Goal: Find specific page/section: Find specific page/section

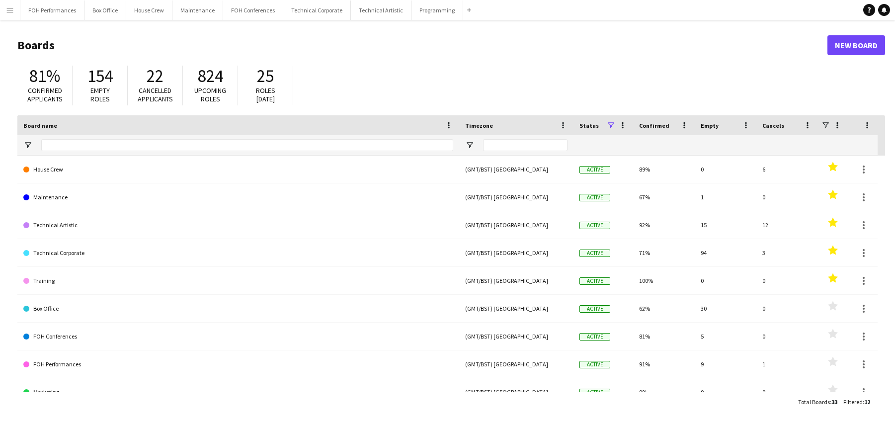
click at [327, 45] on h1 "Boards" at bounding box center [422, 45] width 810 height 15
click at [371, 49] on h1 "Boards" at bounding box center [422, 45] width 810 height 15
click at [369, 12] on button "Technical Artistic Close" at bounding box center [381, 9] width 61 height 19
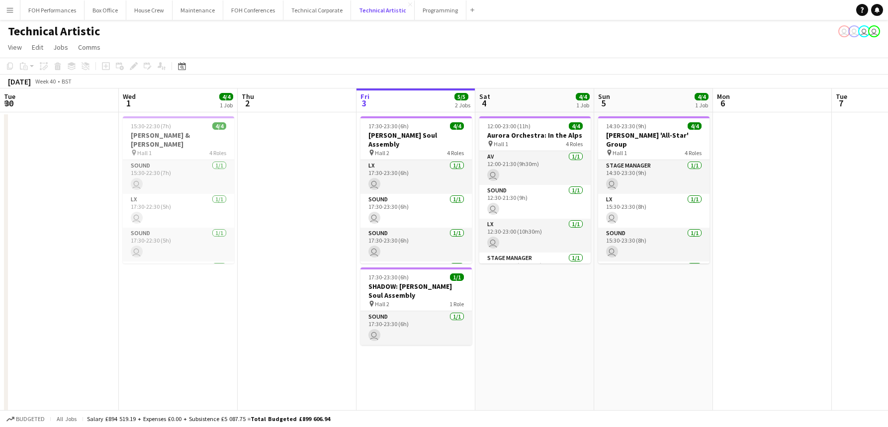
scroll to position [0, 238]
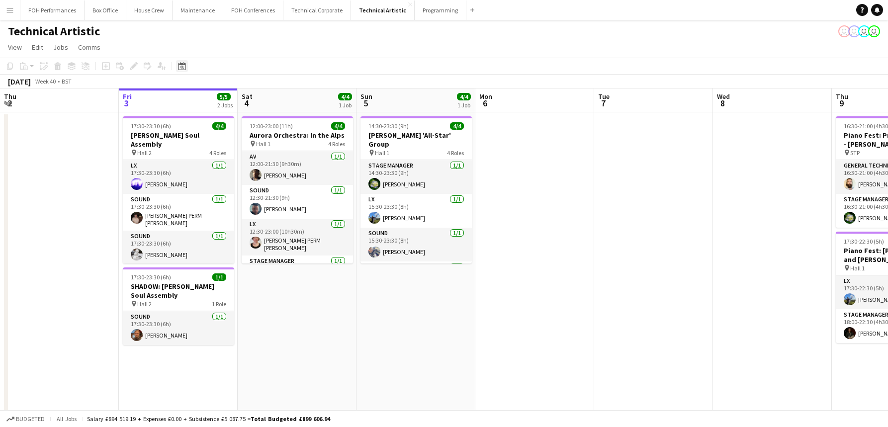
click at [181, 63] on icon "Date picker" at bounding box center [182, 66] width 8 height 8
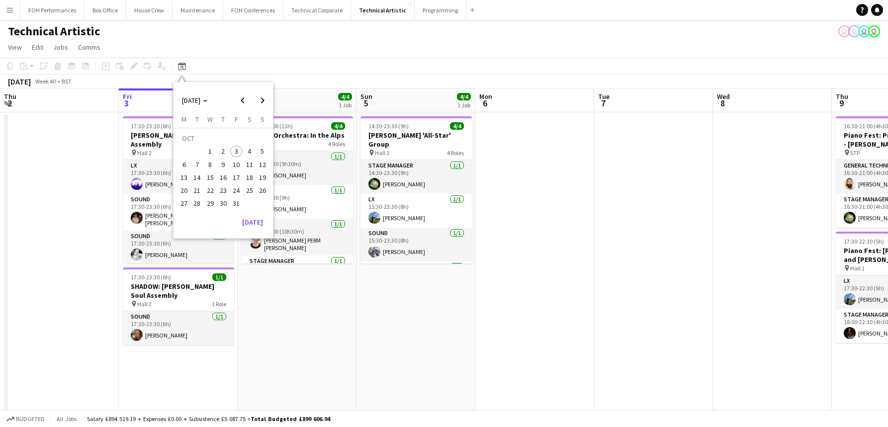
click at [260, 178] on span "19" at bounding box center [262, 177] width 12 height 12
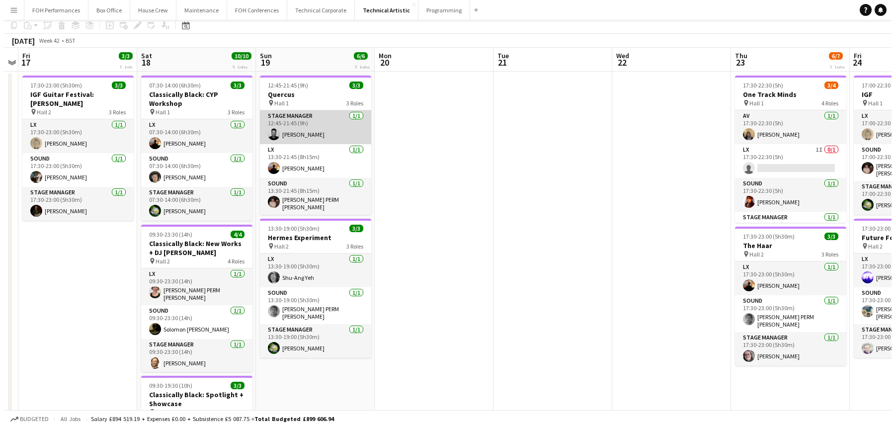
scroll to position [0, 0]
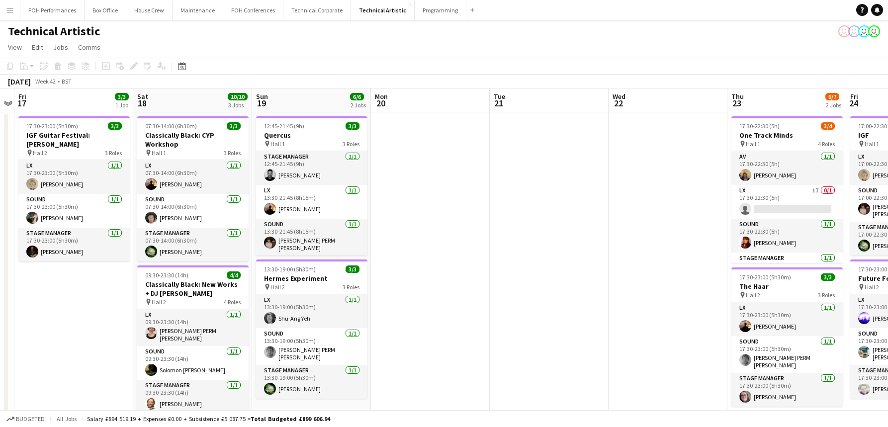
click at [289, 35] on div "Technical Artistic user user user user" at bounding box center [444, 29] width 888 height 19
click at [50, 11] on button "FOH Performances Close" at bounding box center [52, 9] width 64 height 19
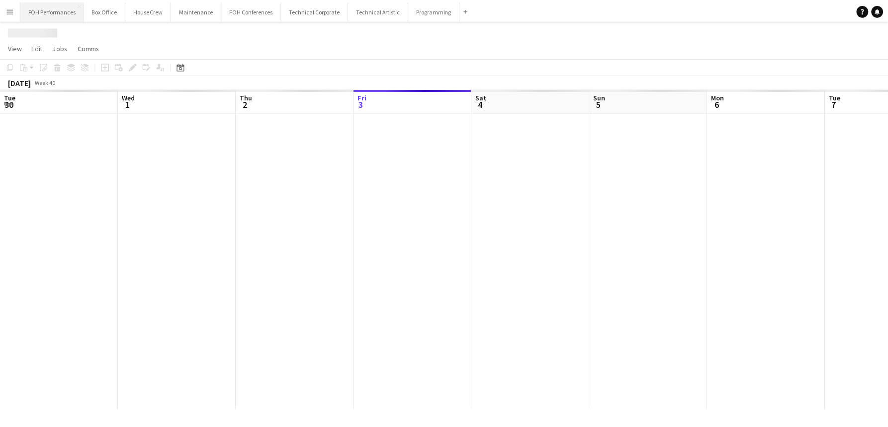
scroll to position [0, 238]
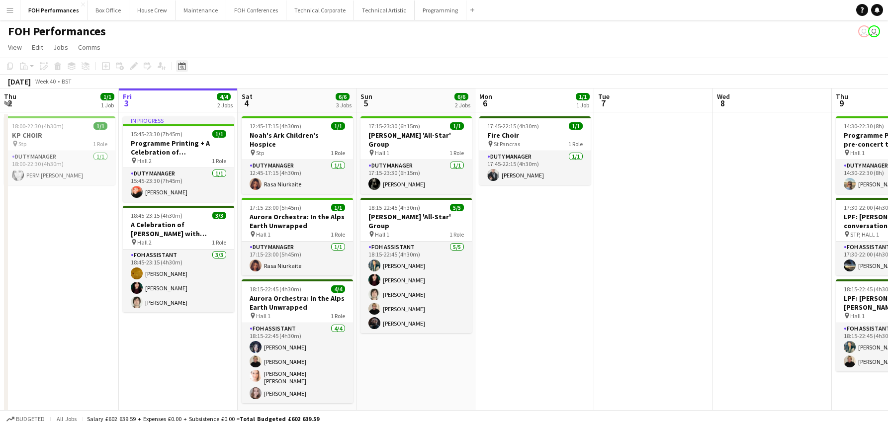
click at [182, 69] on icon "Date picker" at bounding box center [182, 66] width 8 height 8
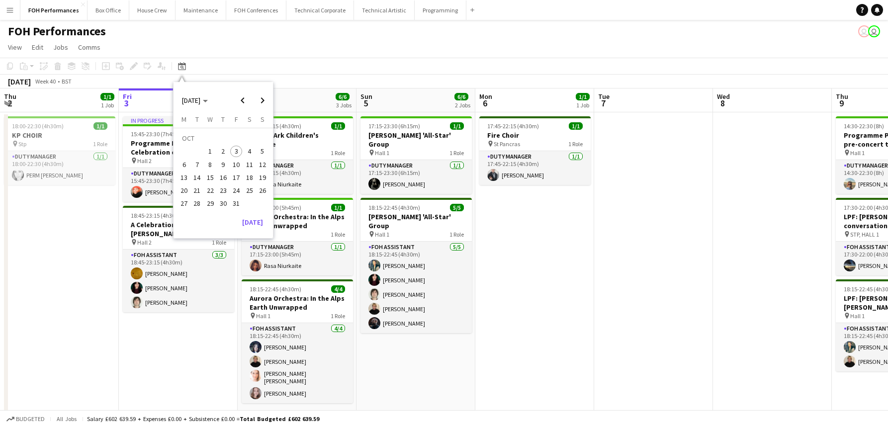
click at [248, 180] on span "18" at bounding box center [250, 177] width 12 height 12
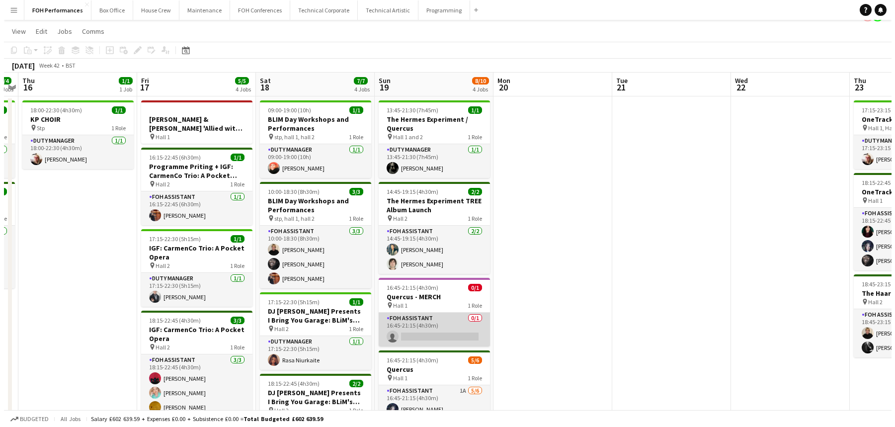
scroll to position [0, 0]
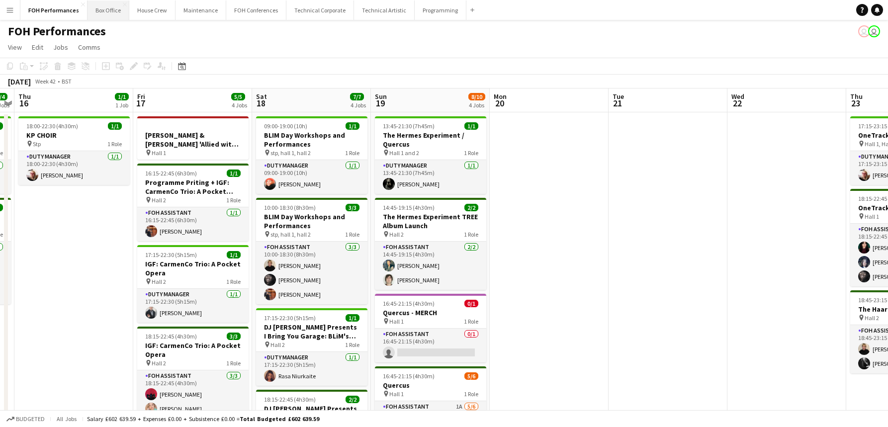
click at [98, 12] on button "Box Office Close" at bounding box center [108, 9] width 42 height 19
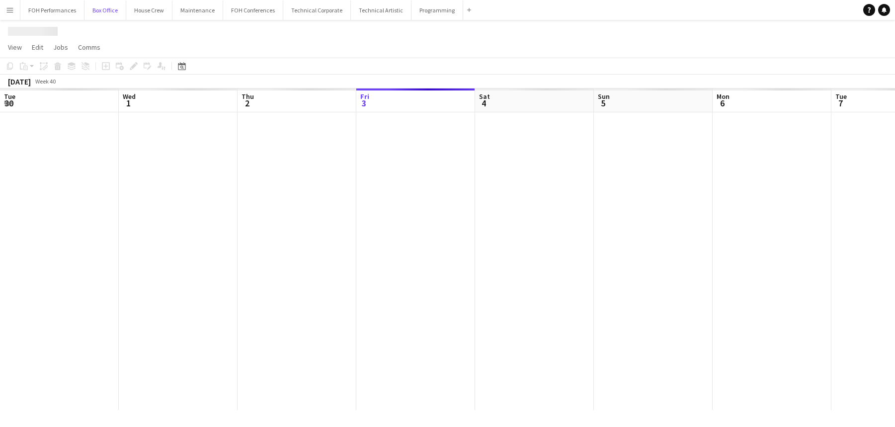
scroll to position [0, 238]
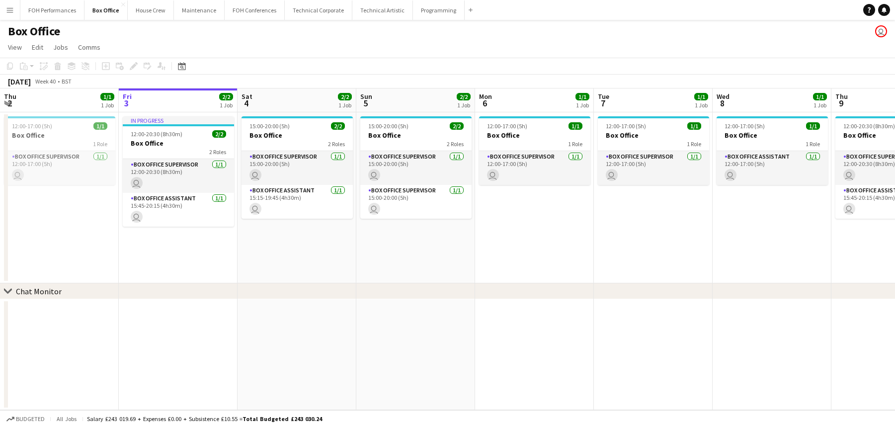
drag, startPoint x: 181, startPoint y: 64, endPoint x: 203, endPoint y: 72, distance: 22.6
click at [182, 64] on icon at bounding box center [181, 66] width 7 height 8
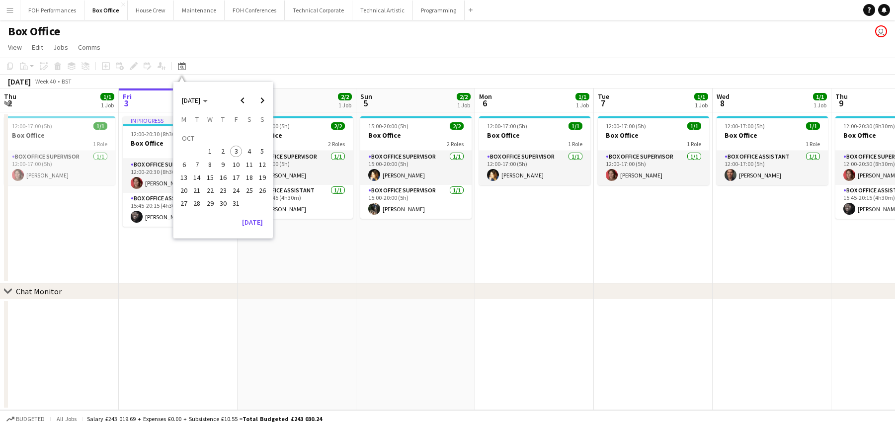
click at [258, 175] on span "19" at bounding box center [262, 177] width 12 height 12
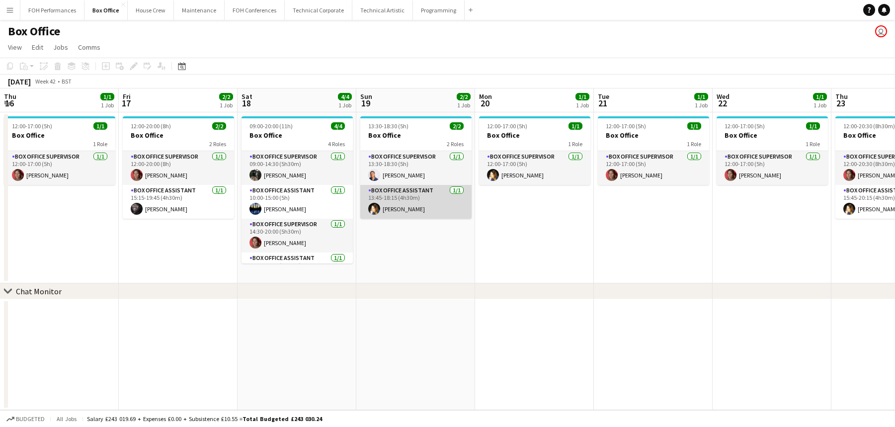
scroll to position [0, 342]
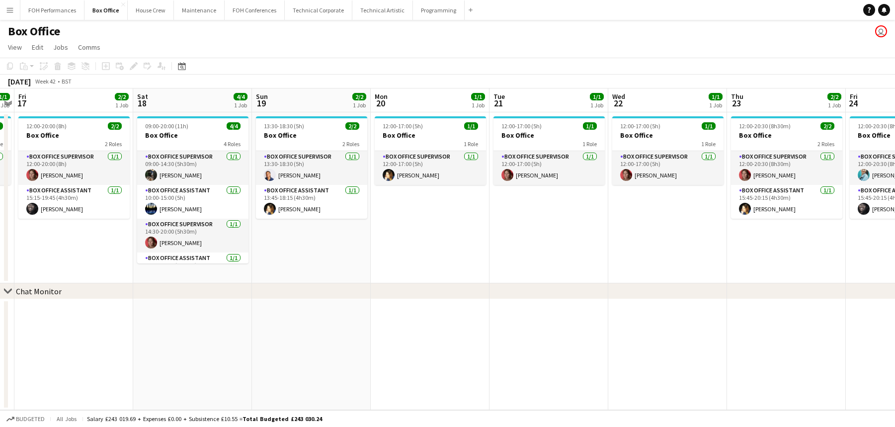
click at [642, 46] on app-page-menu "View Day view expanded Day view collapsed Month view Date picker Jump to [DATE]…" at bounding box center [447, 48] width 895 height 19
